Goal: Task Accomplishment & Management: Complete application form

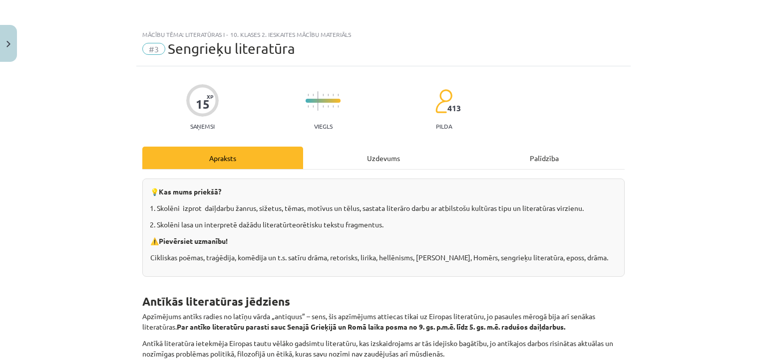
click at [325, 161] on div "Uzdevums" at bounding box center [383, 158] width 161 height 22
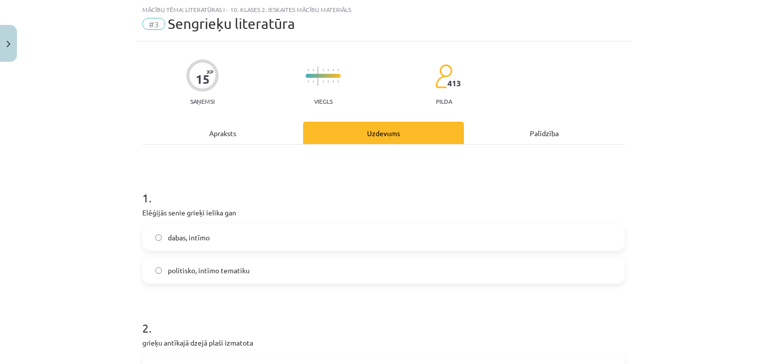
click at [257, 227] on label "dabas, intīmo" at bounding box center [383, 237] width 480 height 25
drag, startPoint x: 146, startPoint y: 212, endPoint x: 254, endPoint y: 264, distance: 119.4
click at [254, 264] on div "1 . Elēģijās senie grieķi ielika gan dabas, intīmo politisko, intīmo tematiku" at bounding box center [383, 229] width 482 height 110
copy div "Elēģijās senie grieķi ielika gan dabas, intīmo politisko, intīmo tematiku"
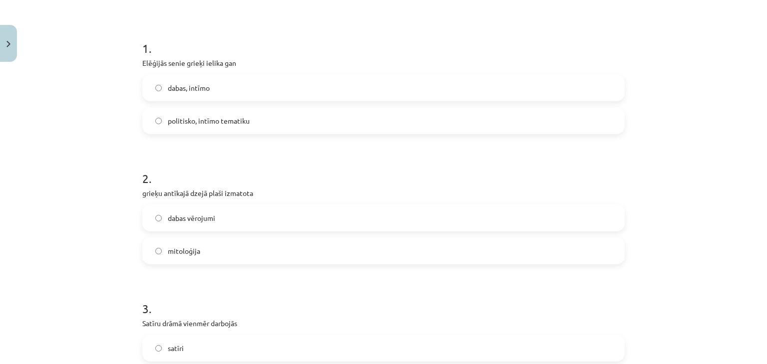
click at [78, 103] on div "Mācību tēma: Literatūras i - 10. klases 2. ieskaites mācību materiāls #3 Sengri…" at bounding box center [383, 182] width 767 height 364
drag, startPoint x: 130, startPoint y: 56, endPoint x: 264, endPoint y: 128, distance: 151.9
click at [264, 128] on div "Mācību tēma: Literatūras i - 10. klases 2. ieskaites mācību materiāls #3 Sengri…" at bounding box center [383, 182] width 767 height 364
copy div "Elēģijās senie grieķi ielika gan dabas, intīmo politisko, intīmo tematiku"
click at [162, 123] on label "politisko, intīmo tematiku" at bounding box center [383, 120] width 480 height 25
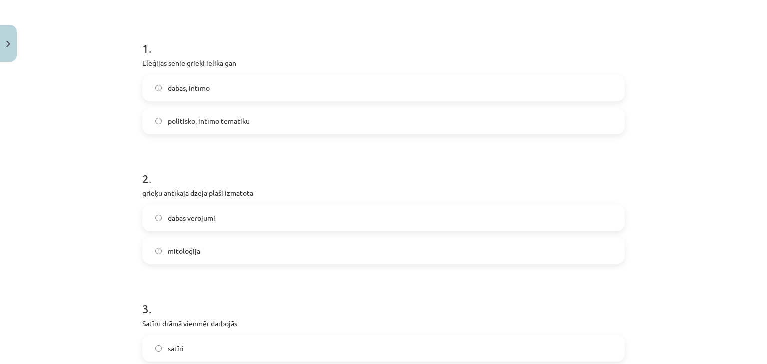
click at [204, 210] on label "dabas vērojumi" at bounding box center [383, 218] width 480 height 25
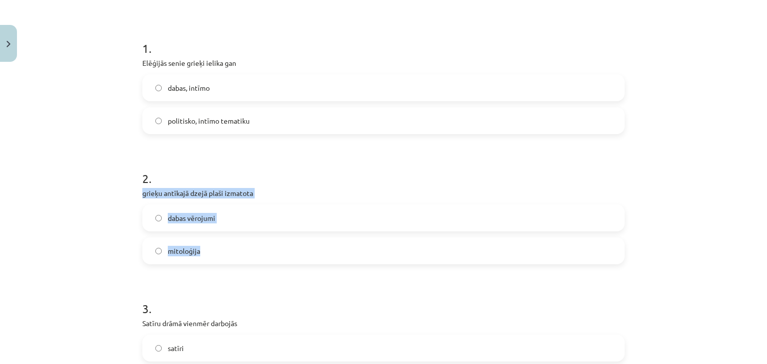
drag, startPoint x: 128, startPoint y: 192, endPoint x: 218, endPoint y: 252, distance: 107.7
click at [218, 252] on div "Mācību tēma: Literatūras i - 10. klases 2. ieskaites mācību materiāls #3 Sengri…" at bounding box center [383, 182] width 767 height 364
copy div "grieķu antīkajā dzejā plaši izmatota dabas vērojumi mitoloģija"
click at [219, 257] on label "mitoloģija" at bounding box center [383, 251] width 480 height 25
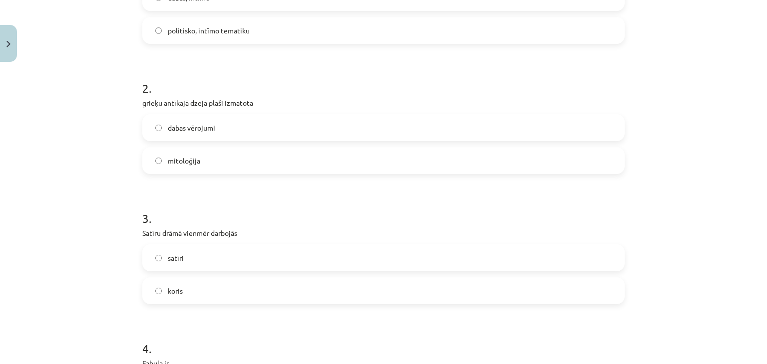
scroll to position [324, 0]
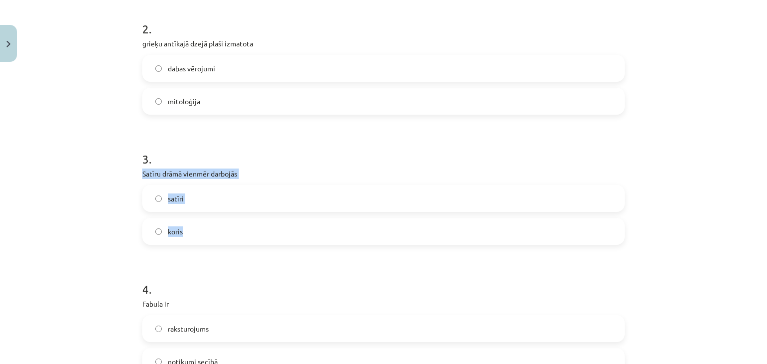
drag, startPoint x: 135, startPoint y: 176, endPoint x: 188, endPoint y: 228, distance: 74.1
click at [188, 228] on div "15 XP Saņemsi Viegls 413 pilda Apraksts Uzdevums Palīdzība 1 . Elēģijās senie g…" at bounding box center [383, 169] width 494 height 855
copy div "Satīru drāmā vienmēr darbojās satīri koris"
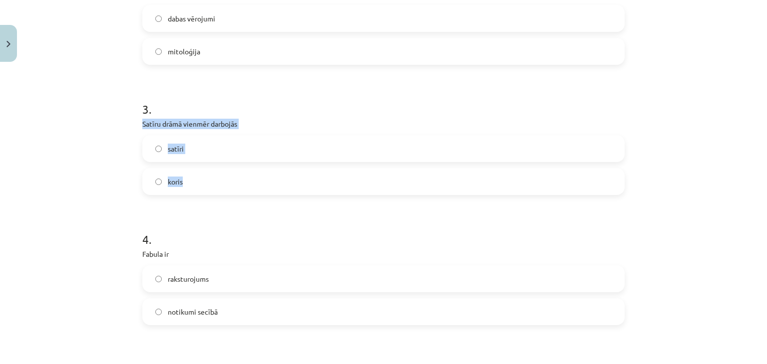
click at [210, 153] on label "satīri" at bounding box center [383, 148] width 480 height 25
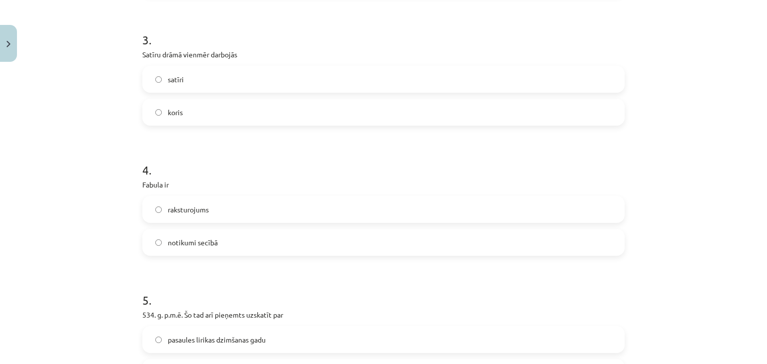
scroll to position [524, 0]
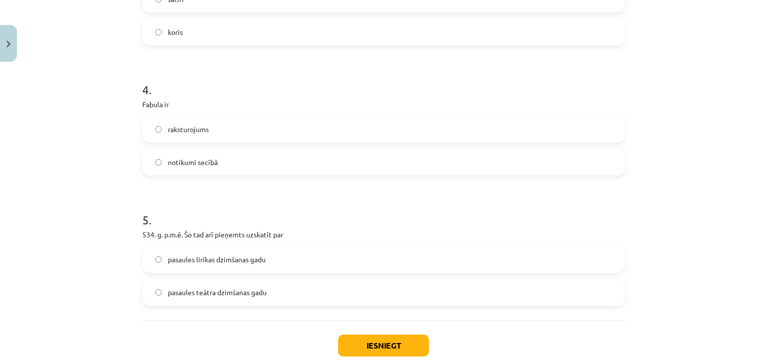
click at [282, 285] on label "pasaules teātra dzimšanas gadu" at bounding box center [383, 292] width 480 height 25
click at [172, 159] on span "notikumi secībā" at bounding box center [193, 162] width 50 height 10
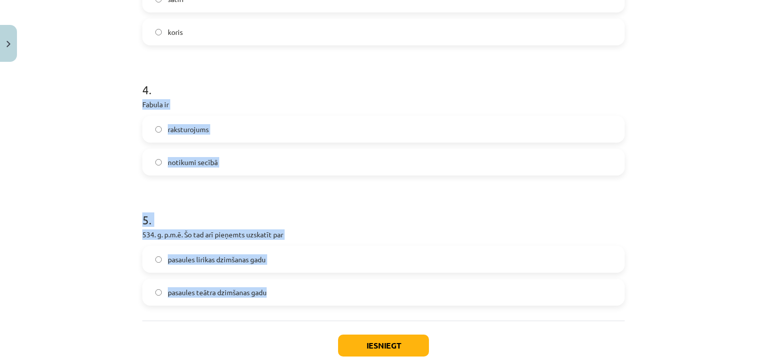
drag, startPoint x: 126, startPoint y: 108, endPoint x: 266, endPoint y: 259, distance: 204.9
click at [283, 301] on div "Mācību tēma: Literatūras i - 10. klases 2. ieskaites mācību materiāls #3 Sengri…" at bounding box center [383, 182] width 767 height 364
copy form "Fabula ir raksturojums notikumi secībā 5 . 534. g. p.m.ē. Šo tad arī pieņemts u…"
click at [130, 138] on div "Mācību tēma: Literatūras i - 10. klases 2. ieskaites mācību materiāls #3 Sengri…" at bounding box center [383, 182] width 767 height 364
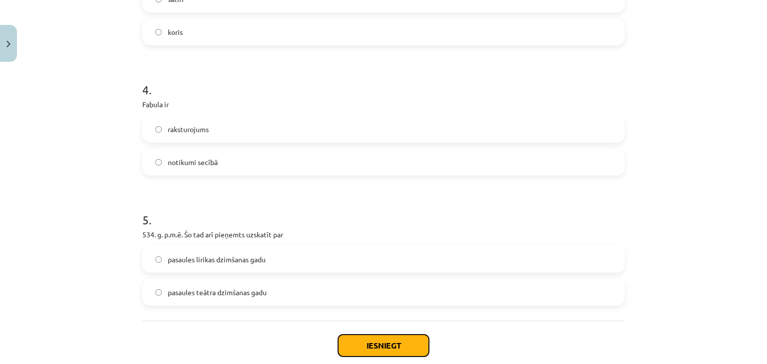
click at [354, 330] on button "Iesniegt" at bounding box center [383, 346] width 91 height 22
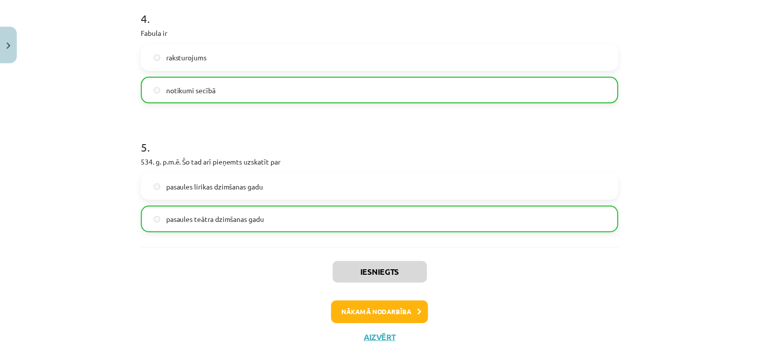
scroll to position [613, 0]
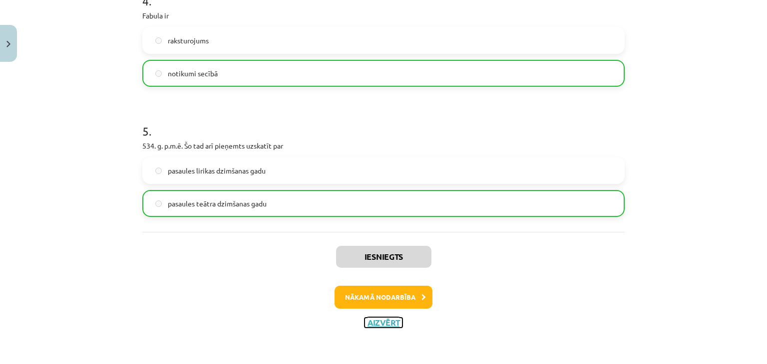
click at [378, 322] on button "Aizvērt" at bounding box center [383, 323] width 38 height 10
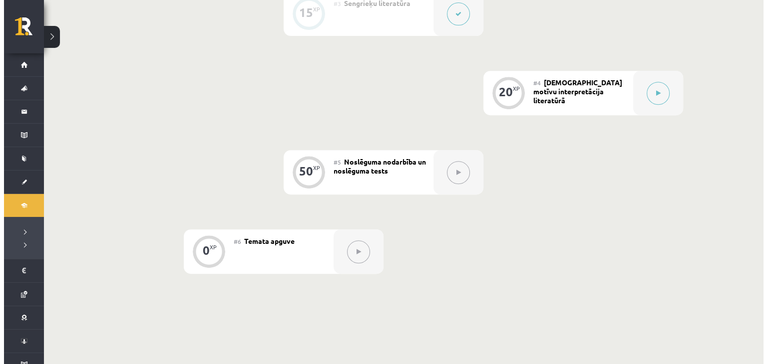
scroll to position [437, 0]
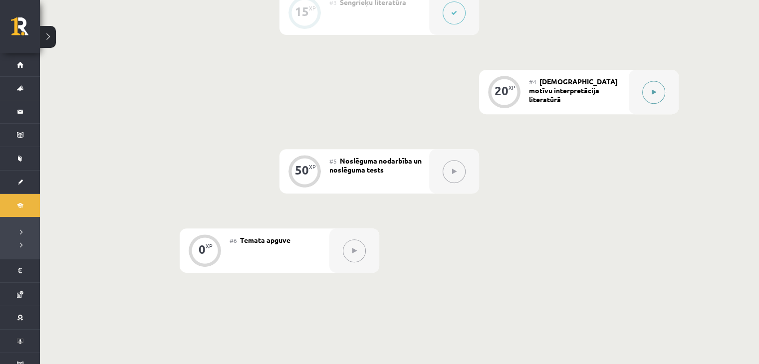
click at [641, 98] on div at bounding box center [654, 92] width 50 height 44
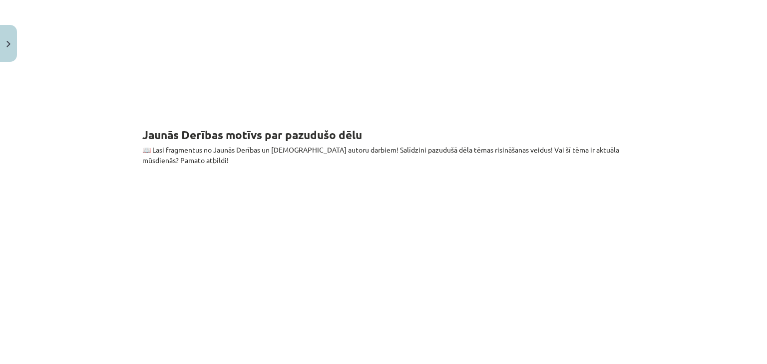
scroll to position [499, 0]
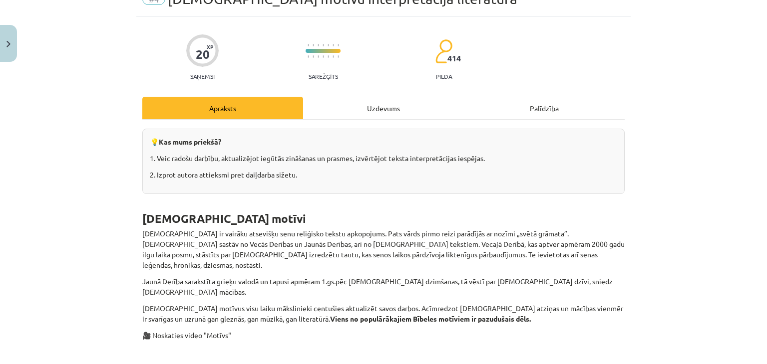
click at [363, 98] on div "Uzdevums" at bounding box center [383, 108] width 161 height 22
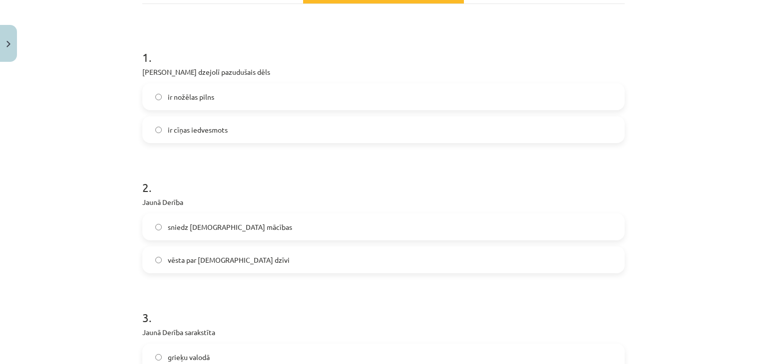
scroll to position [175, 0]
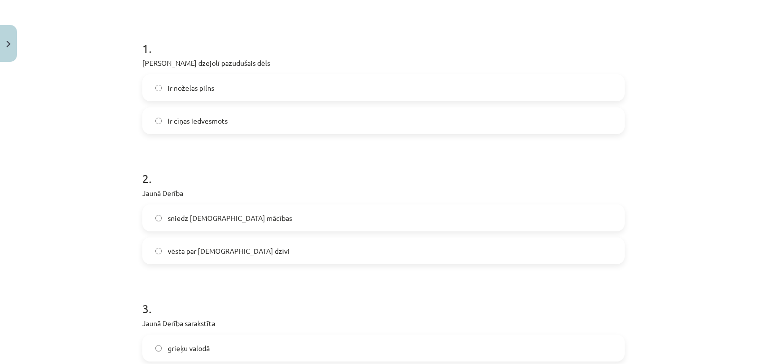
click at [234, 92] on label "ir nožēlas pilns" at bounding box center [383, 87] width 480 height 25
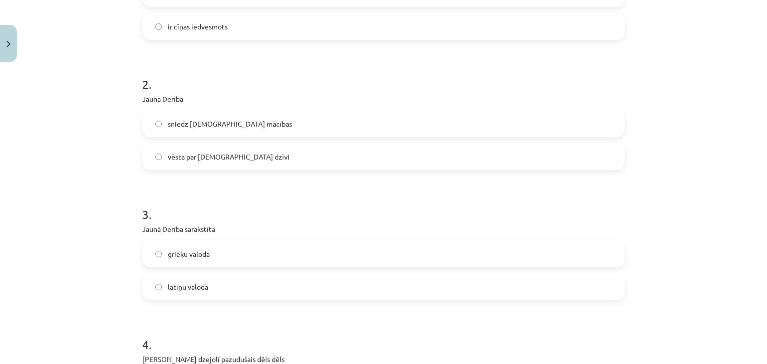
scroll to position [275, 0]
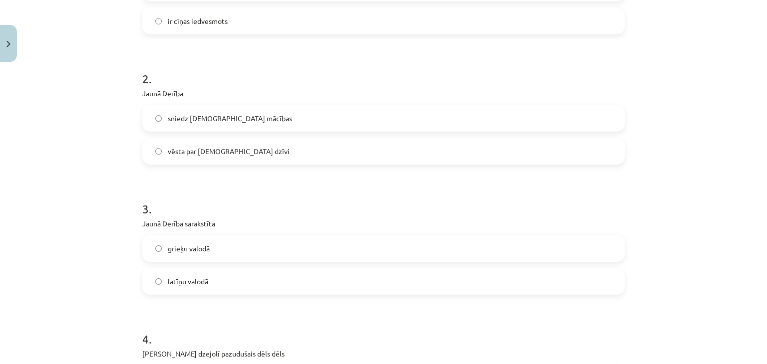
click at [288, 123] on label "sniedz [DEMOGRAPHIC_DATA] mācības" at bounding box center [383, 118] width 480 height 25
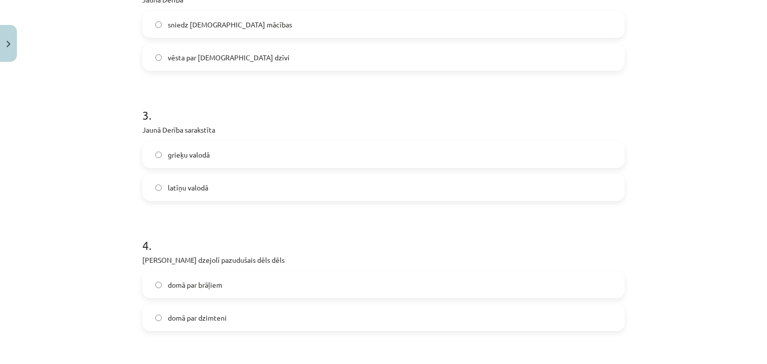
scroll to position [374, 0]
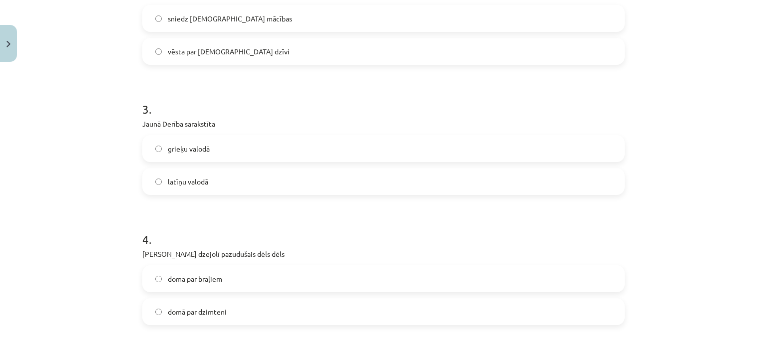
click at [276, 182] on label "latīņu valodā" at bounding box center [383, 181] width 480 height 25
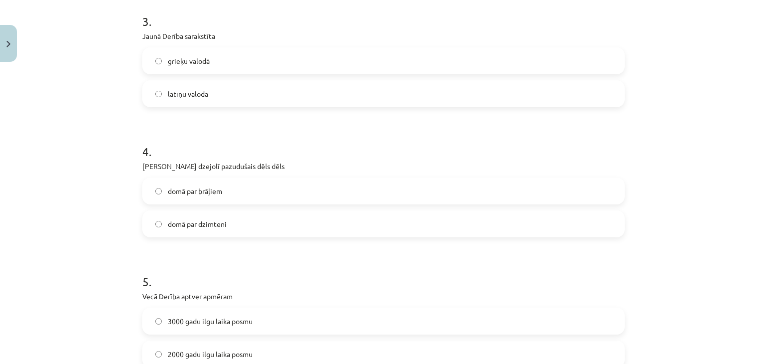
scroll to position [474, 0]
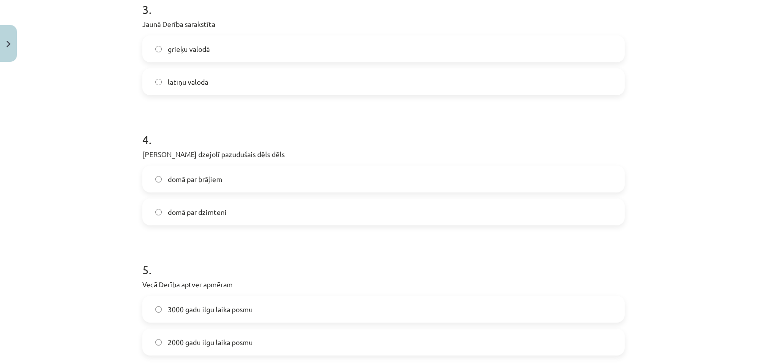
click at [262, 206] on label "domā par dzimteni" at bounding box center [383, 212] width 480 height 25
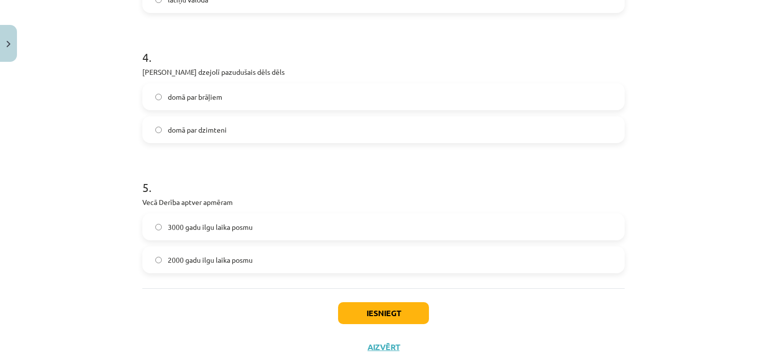
scroll to position [574, 0]
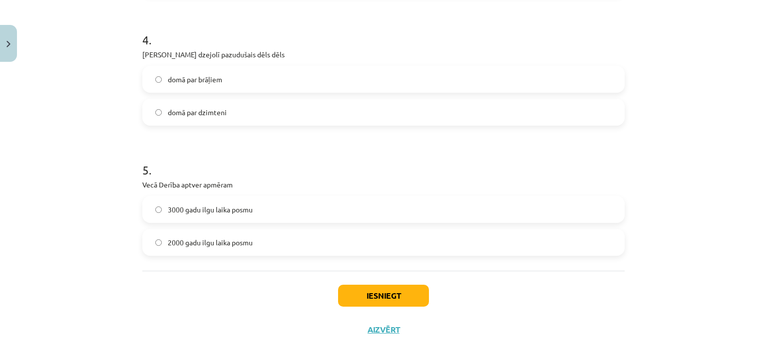
click at [278, 240] on label "2000 gadu ilgu laika posmu" at bounding box center [383, 242] width 480 height 25
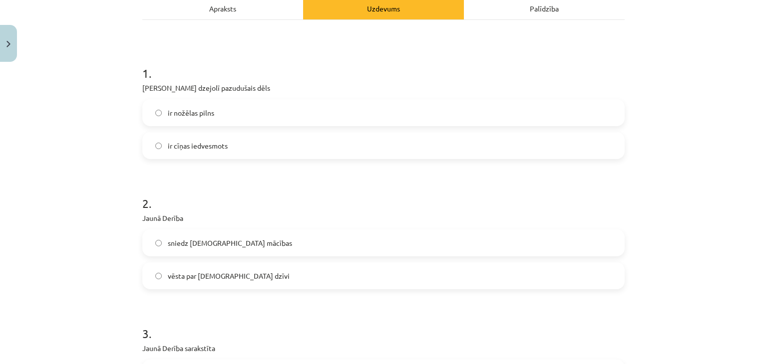
scroll to position [0, 0]
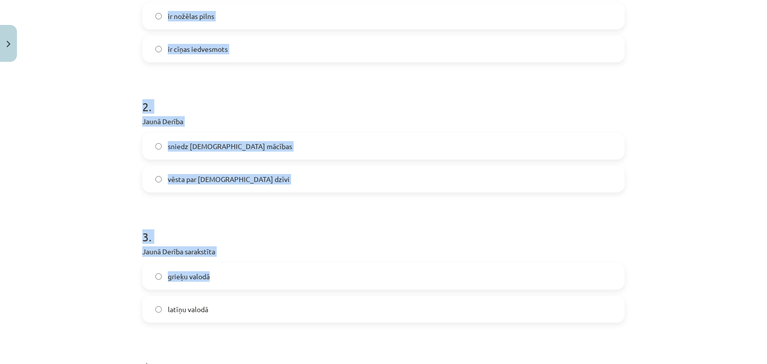
drag, startPoint x: 150, startPoint y: 236, endPoint x: 266, endPoint y: 266, distance: 119.5
click at [266, 266] on div "20 XP Saņemsi Sarežģīts 414 pilda Apraksts Uzdevums Palīdzība 1 . [PERSON_NAME]…" at bounding box center [383, 247] width 494 height 855
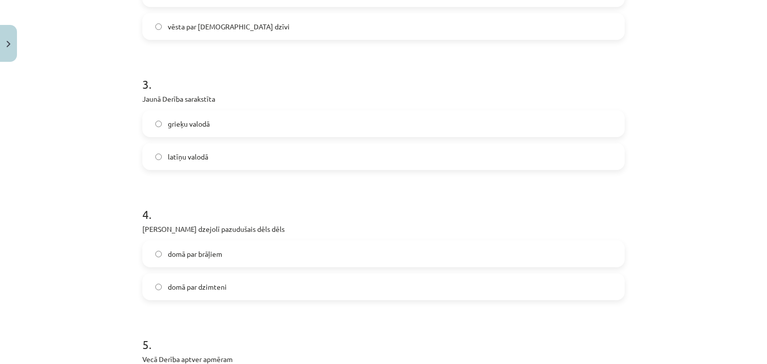
drag, startPoint x: 267, startPoint y: 264, endPoint x: 267, endPoint y: 259, distance: 5.0
click at [267, 259] on label "domā par brāļiem" at bounding box center [383, 254] width 480 height 25
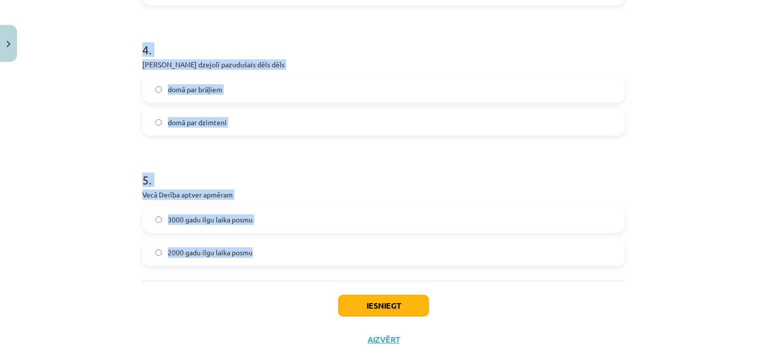
scroll to position [581, 0]
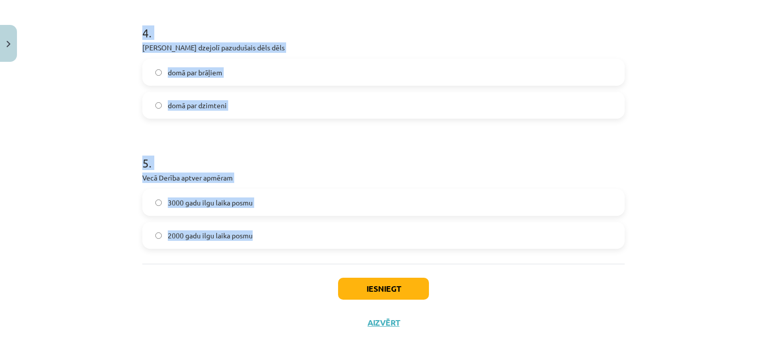
drag, startPoint x: 105, startPoint y: 182, endPoint x: 249, endPoint y: 232, distance: 152.3
click at [249, 232] on div "Mācību tēma: Literatūras i - 10. klases 2. ieskaites mācību materiāls #4 Bībele…" at bounding box center [383, 182] width 767 height 364
copy form "[PERSON_NAME] dzejolī pazudušais dēls ir nožēlas pilns ir cīņas iedvesmots 2 . …"
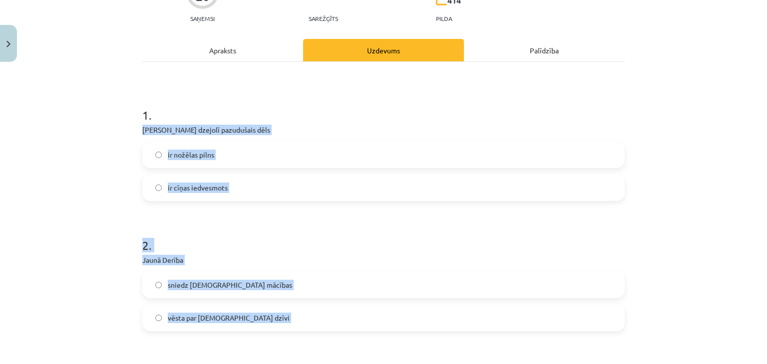
scroll to position [182, 0]
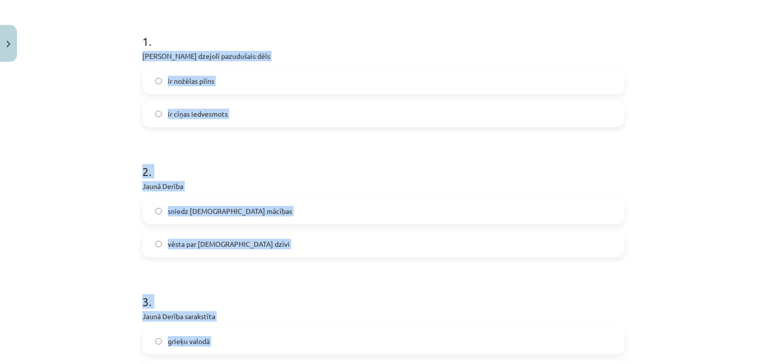
click at [106, 196] on div "Mācību tēma: Literatūras i - 10. klases 2. ieskaites mācību materiāls #4 Bībele…" at bounding box center [383, 182] width 767 height 364
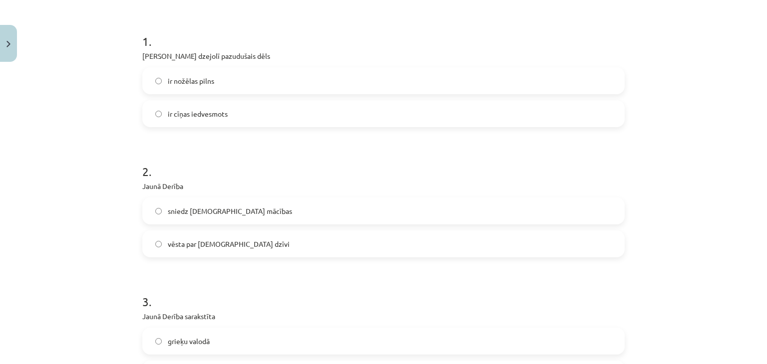
click at [169, 242] on span "vēsta par [DEMOGRAPHIC_DATA] dzīvi" at bounding box center [229, 244] width 122 height 10
click at [185, 330] on span "grieķu valodā" at bounding box center [189, 341] width 42 height 10
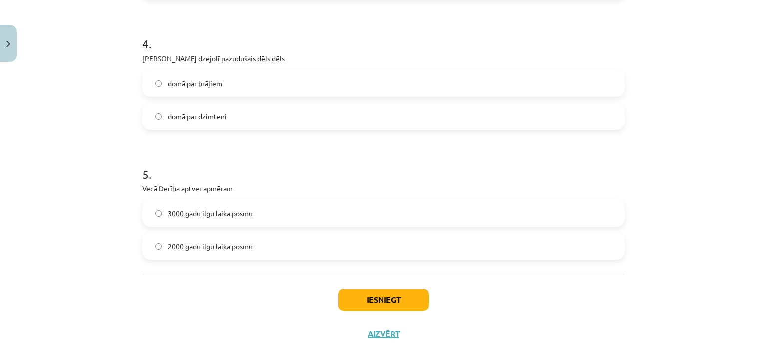
scroll to position [581, 0]
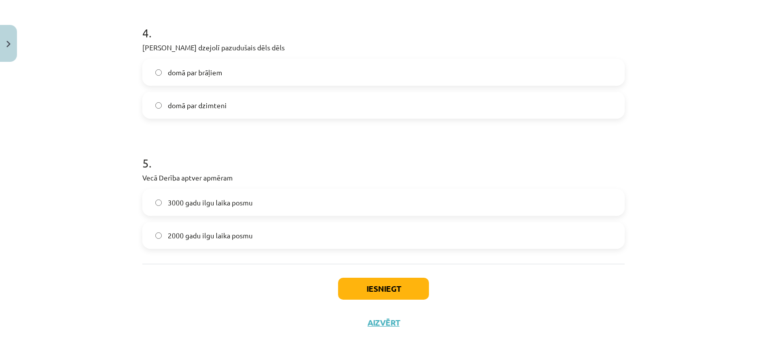
click at [217, 210] on label "3000 gadu ilgu laika posmu" at bounding box center [383, 202] width 480 height 25
click at [362, 290] on button "Iesniegt" at bounding box center [383, 289] width 91 height 22
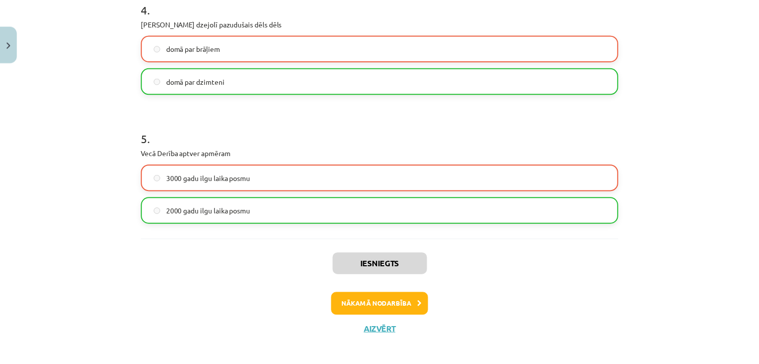
scroll to position [613, 0]
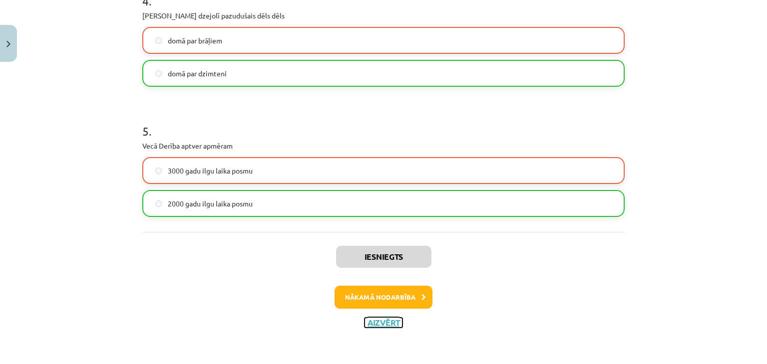
click at [367, 318] on button "Aizvērt" at bounding box center [383, 323] width 38 height 10
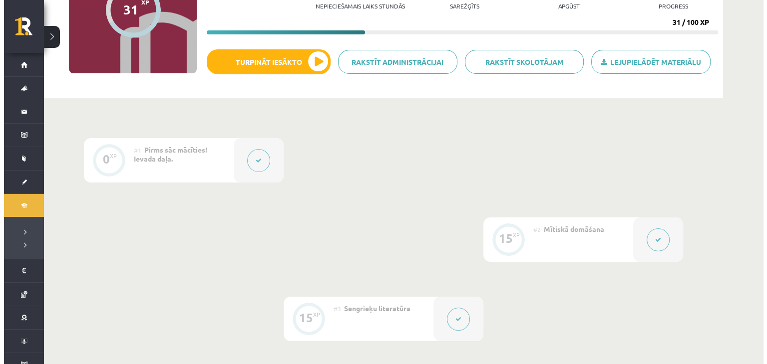
scroll to position [299, 0]
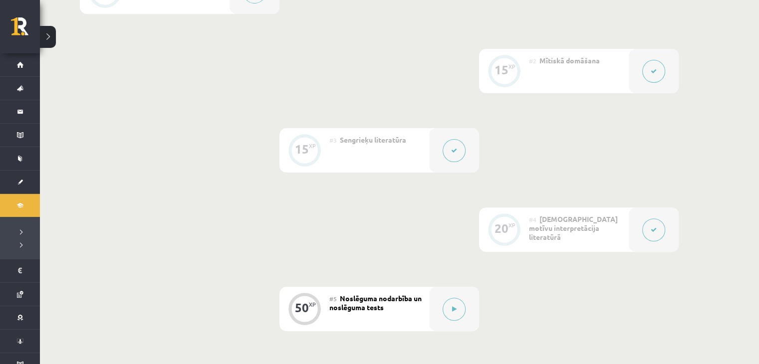
click at [626, 228] on div "#4 [DEMOGRAPHIC_DATA] motīvu interpretācija literatūrā" at bounding box center [579, 230] width 100 height 44
click at [639, 228] on div at bounding box center [654, 230] width 50 height 44
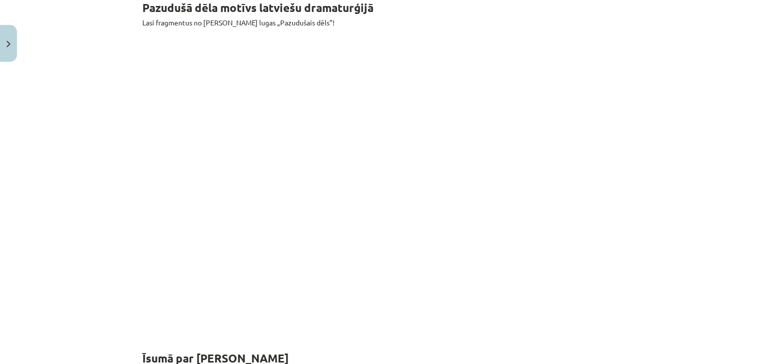
scroll to position [1448, 0]
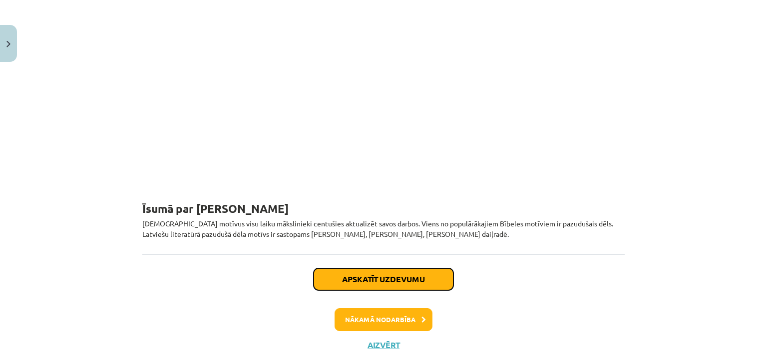
click at [410, 269] on button "Apskatīt uzdevumu" at bounding box center [383, 280] width 140 height 22
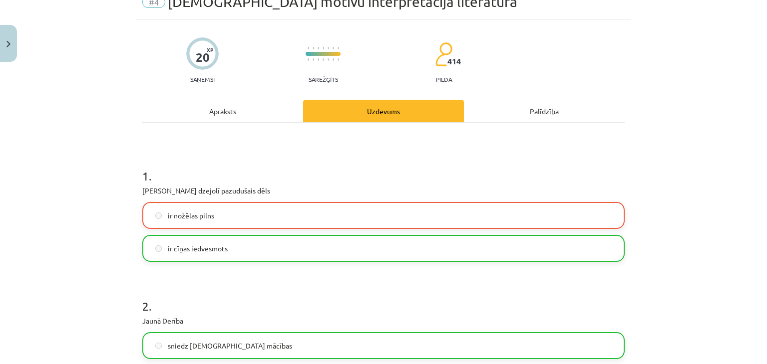
scroll to position [25, 0]
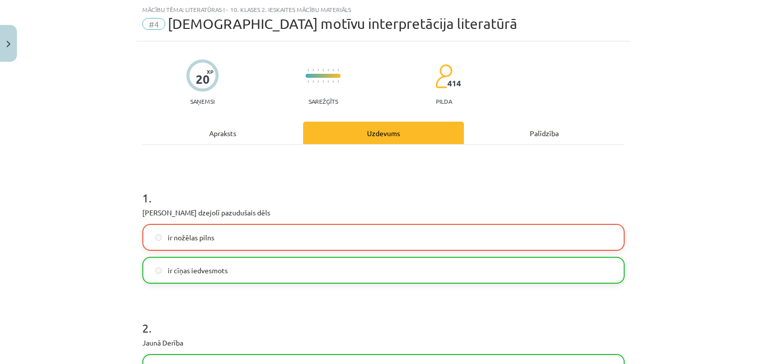
click at [210, 282] on label "ir cīņas iedvesmots" at bounding box center [383, 270] width 480 height 25
click at [212, 244] on label "ir nožēlas pilns" at bounding box center [383, 237] width 480 height 25
click at [216, 234] on label "ir nožēlas pilns" at bounding box center [383, 237] width 480 height 25
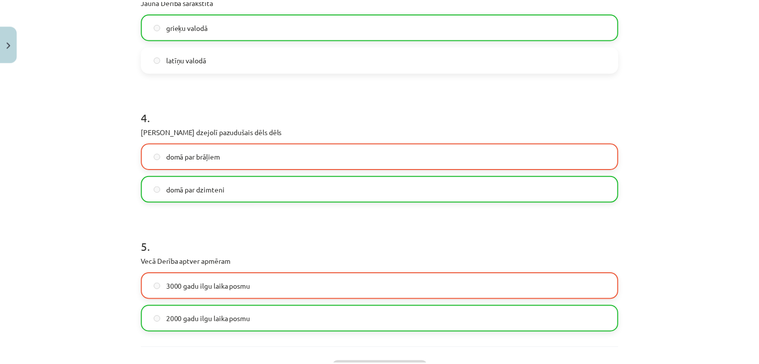
scroll to position [613, 0]
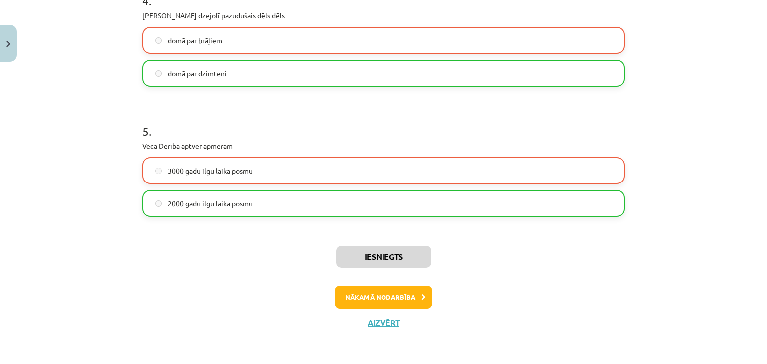
click at [380, 329] on div "Iesniegts Nākamā nodarbība Aizvērt" at bounding box center [383, 283] width 482 height 102
click at [379, 325] on button "Aizvērt" at bounding box center [383, 323] width 38 height 10
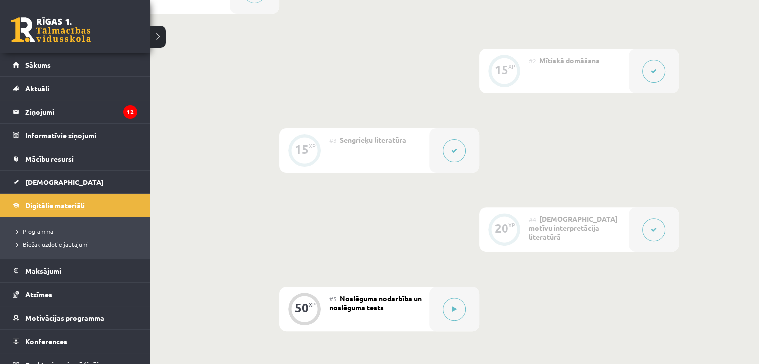
click at [41, 210] on link "Digitālie materiāli" at bounding box center [75, 205] width 124 height 23
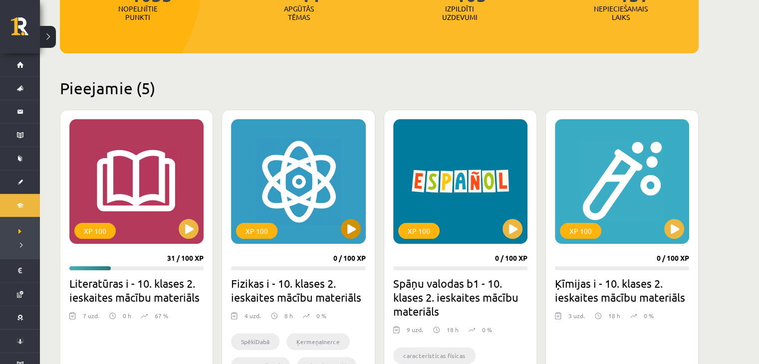
scroll to position [150, 0]
